Goal: Find specific page/section: Find specific page/section

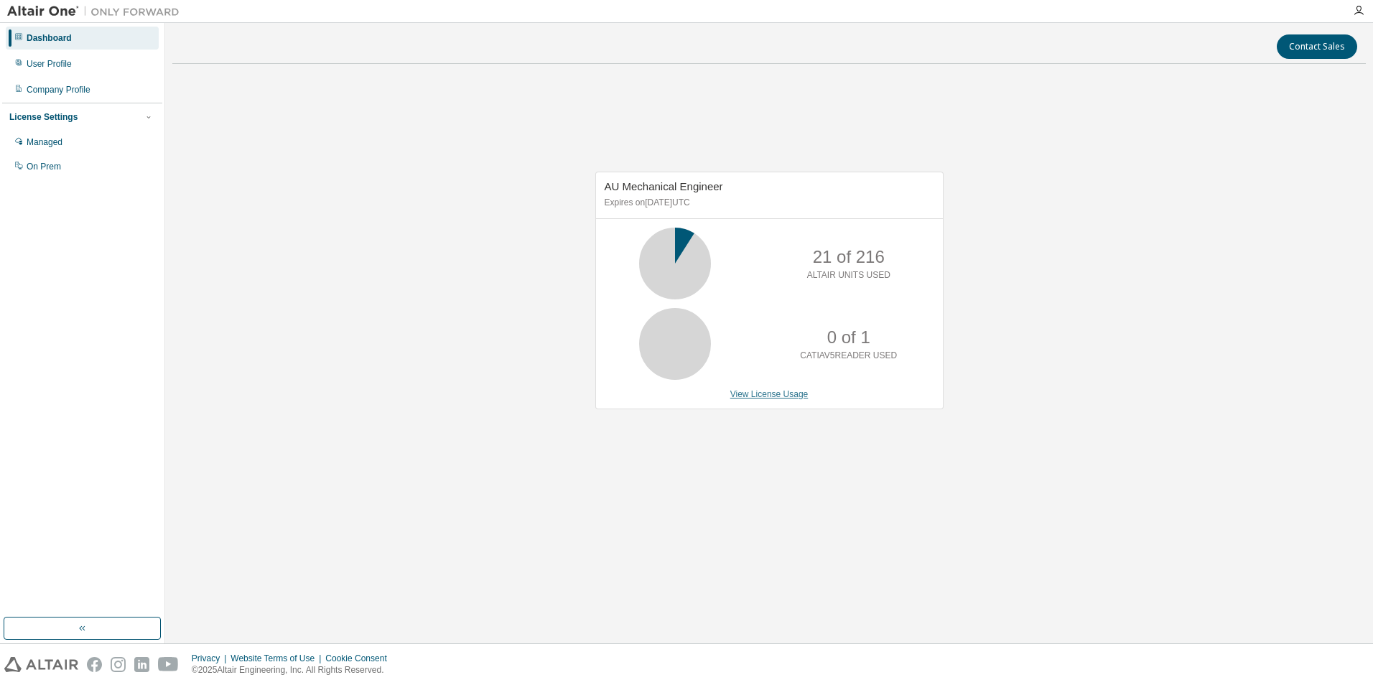
click at [759, 398] on link "View License Usage" at bounding box center [769, 394] width 78 height 10
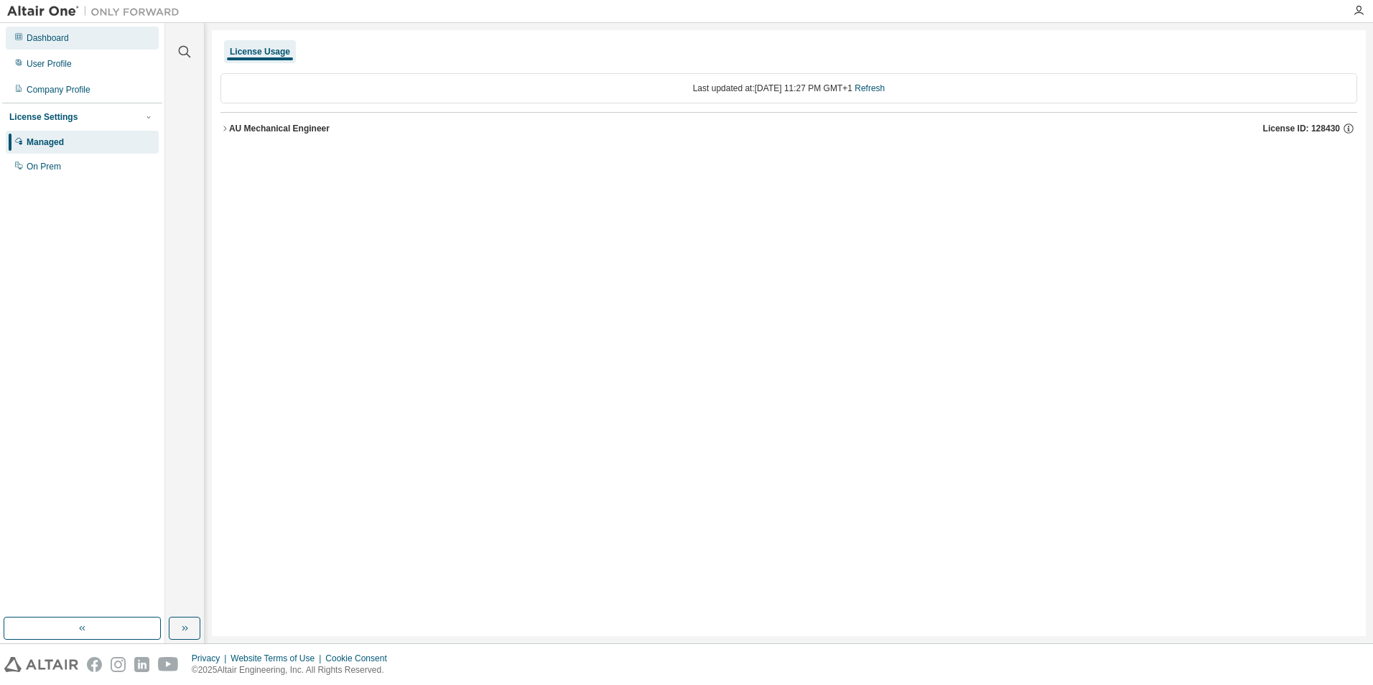
click at [57, 48] on div "Dashboard" at bounding box center [82, 38] width 153 height 23
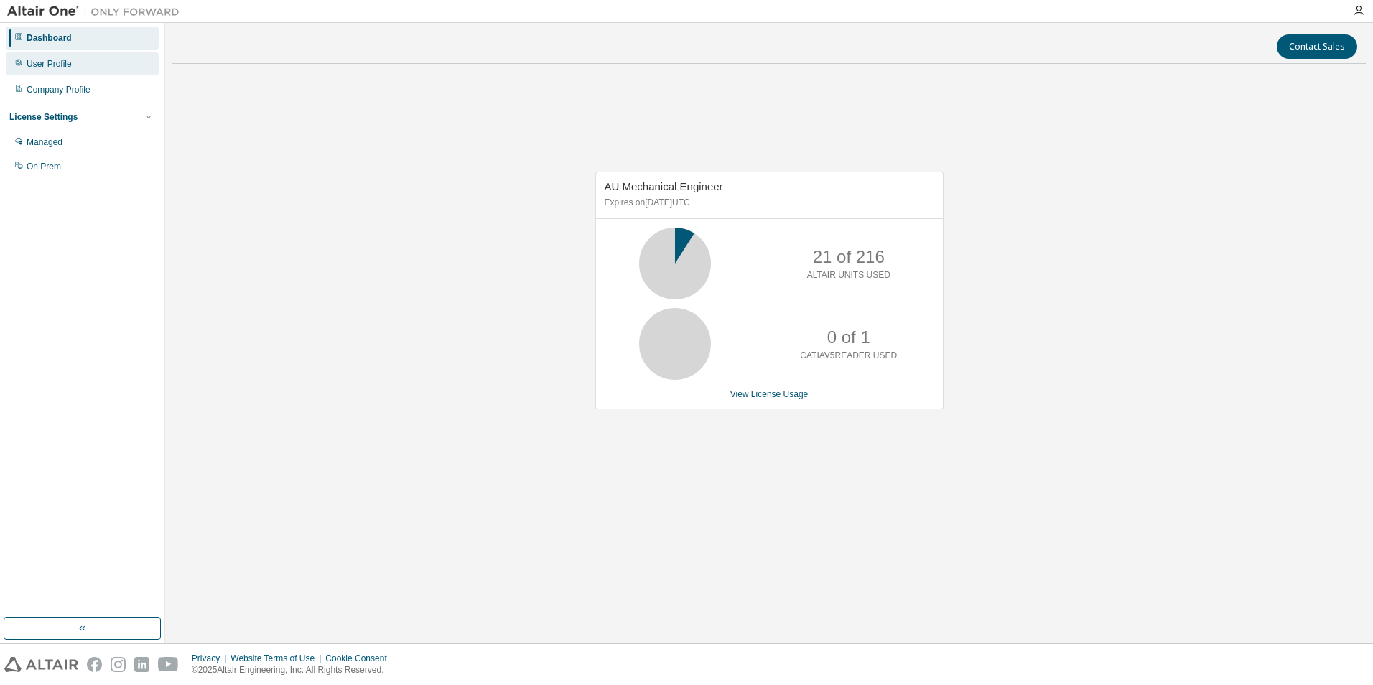
click at [80, 60] on div "User Profile" at bounding box center [82, 63] width 153 height 23
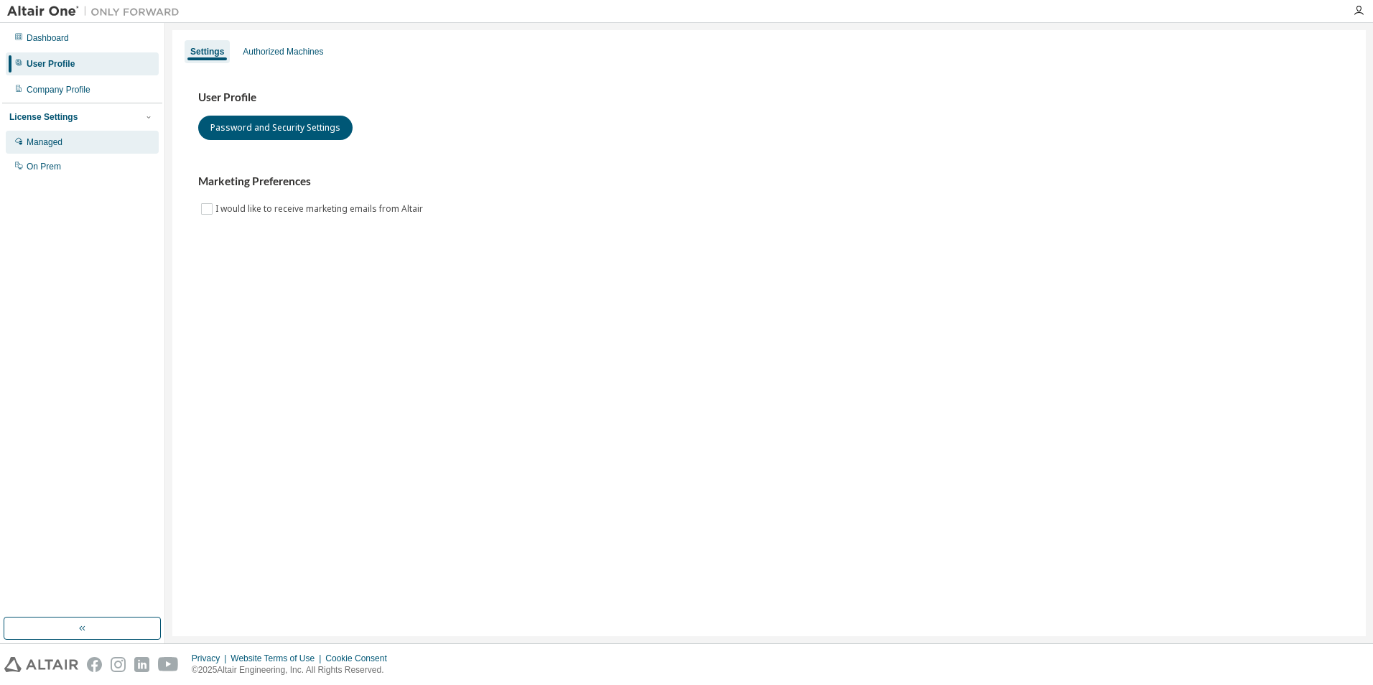
click at [96, 148] on div "Managed" at bounding box center [82, 142] width 153 height 23
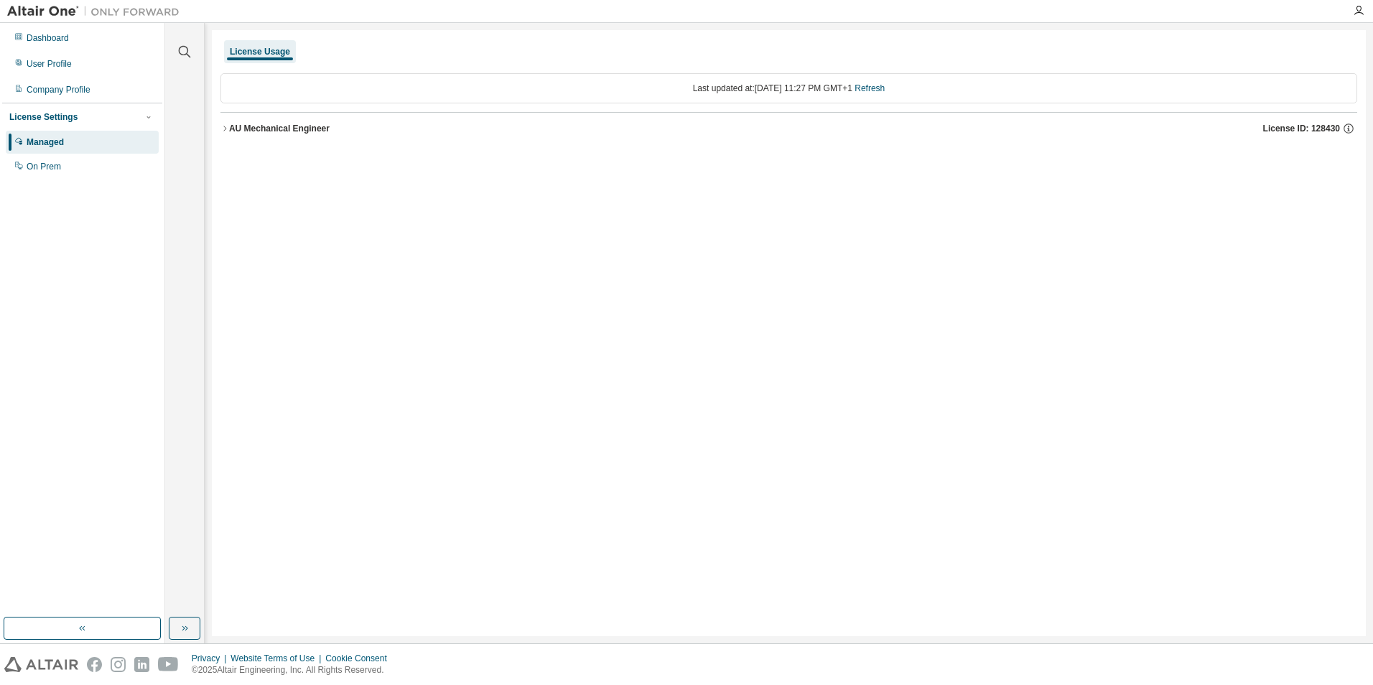
click at [277, 138] on button "AU Mechanical Engineer License ID: 128430" at bounding box center [788, 129] width 1136 height 32
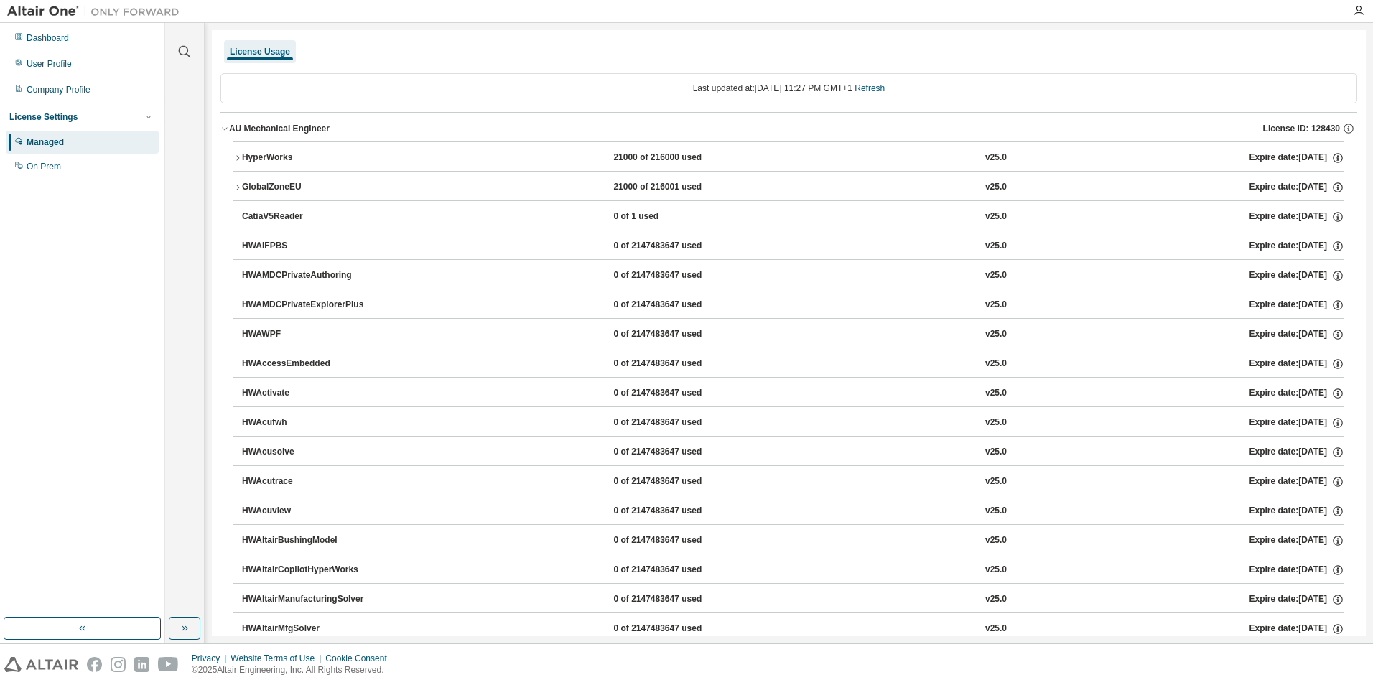
click at [269, 154] on div "HyperWorks" at bounding box center [306, 157] width 129 height 13
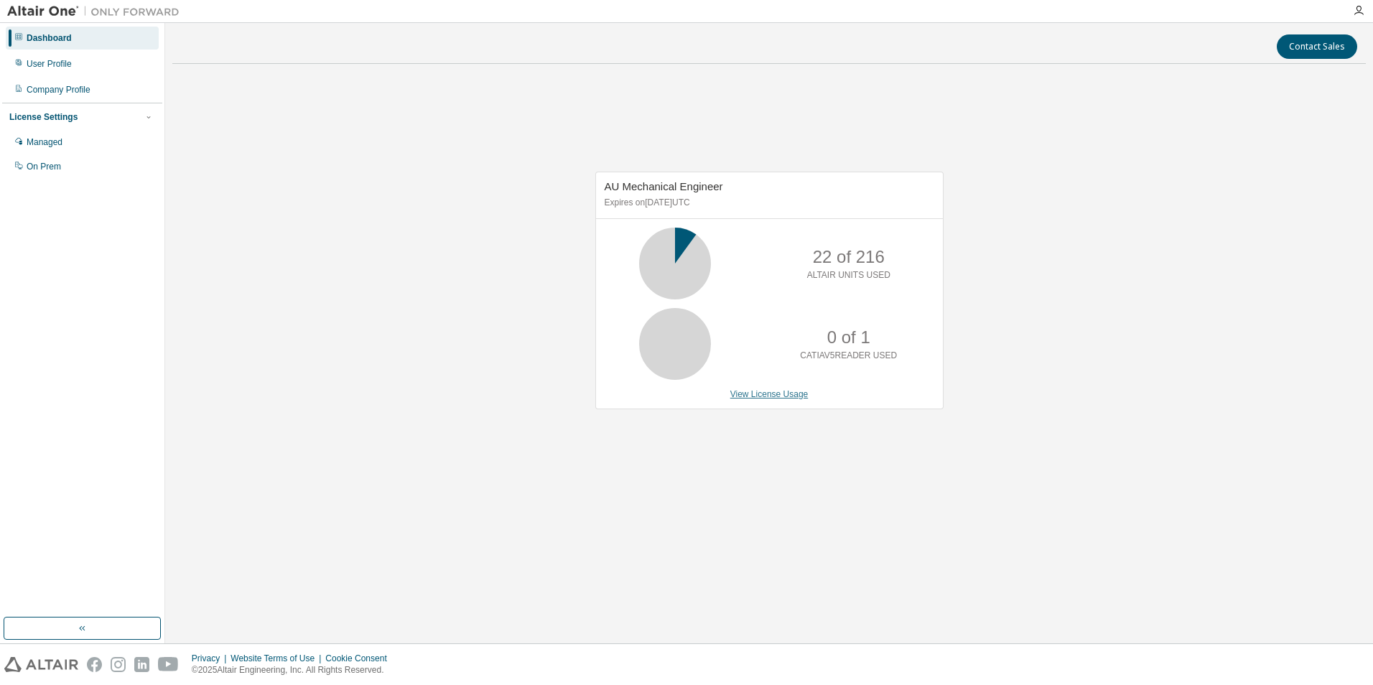
click at [798, 398] on link "View License Usage" at bounding box center [769, 394] width 78 height 10
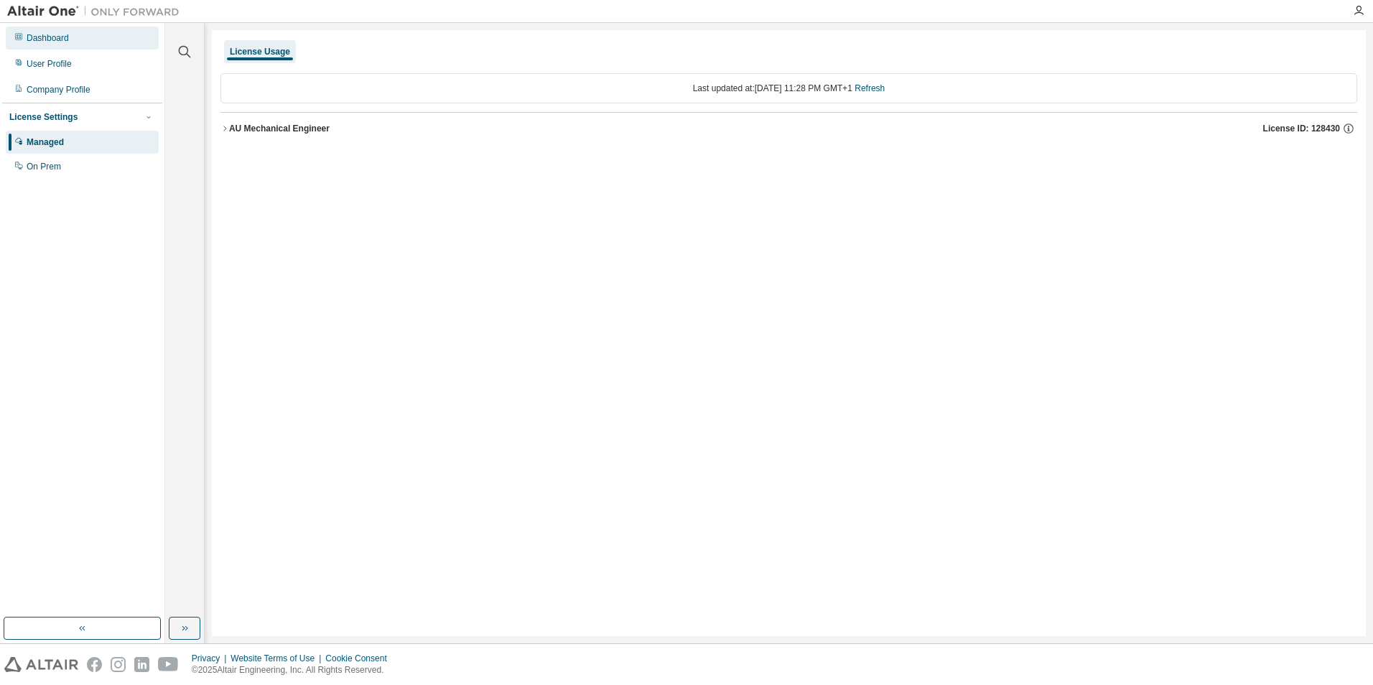
click at [45, 44] on div "Dashboard" at bounding box center [82, 38] width 153 height 23
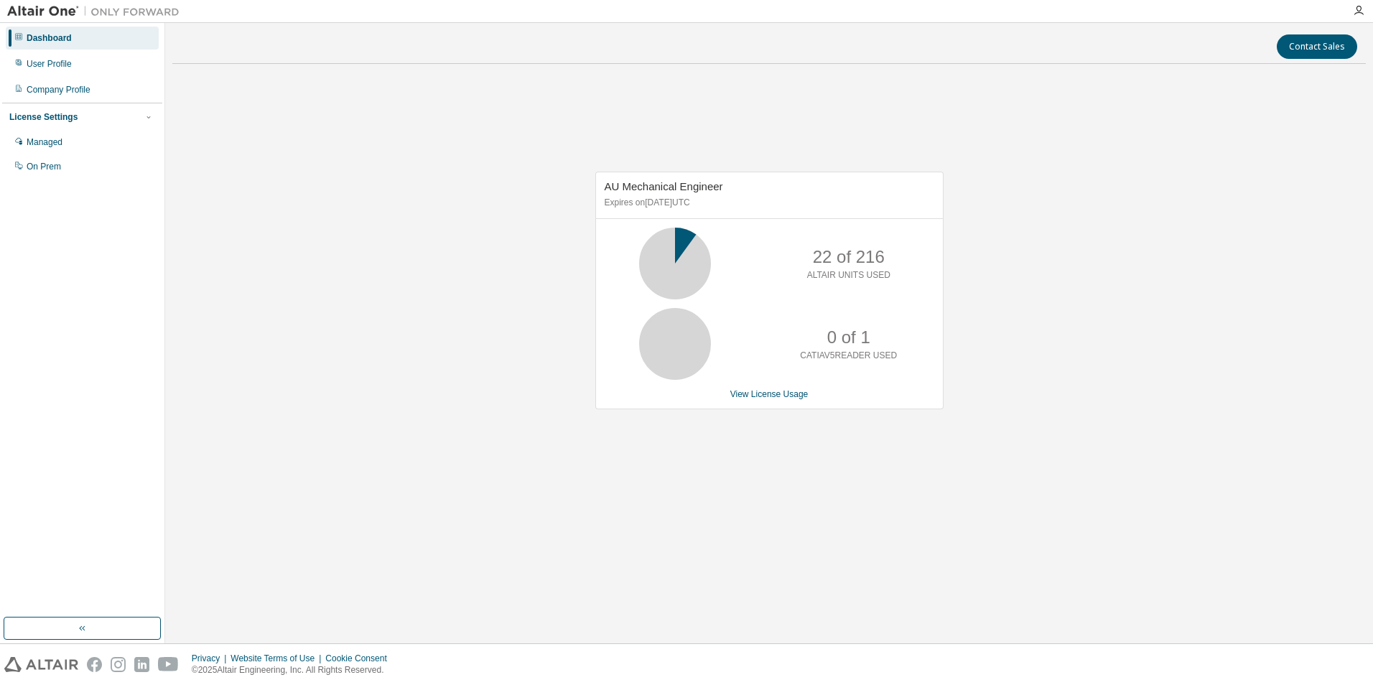
click at [59, 123] on div "License Settings" at bounding box center [43, 116] width 68 height 11
drag, startPoint x: 59, startPoint y: 123, endPoint x: 51, endPoint y: 167, distance: 45.2
click at [51, 167] on div "On Prem" at bounding box center [44, 166] width 34 height 11
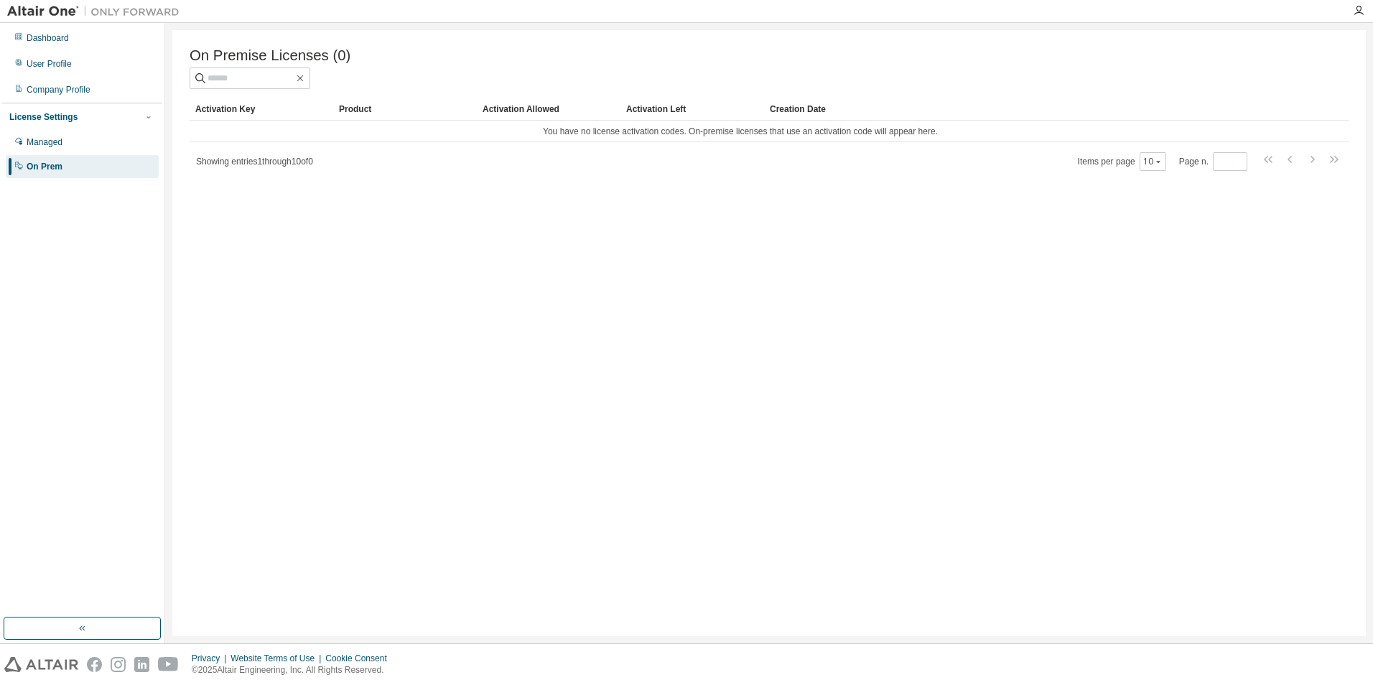
drag, startPoint x: 406, startPoint y: 221, endPoint x: 287, endPoint y: 253, distance: 122.8
click at [287, 253] on div "On Premise Licenses (0) Clear Load Save Save As Field Operator Value Select fil…" at bounding box center [768, 333] width 1193 height 606
click at [55, 147] on div "Managed" at bounding box center [45, 141] width 36 height 11
